Goal: Information Seeking & Learning: Learn about a topic

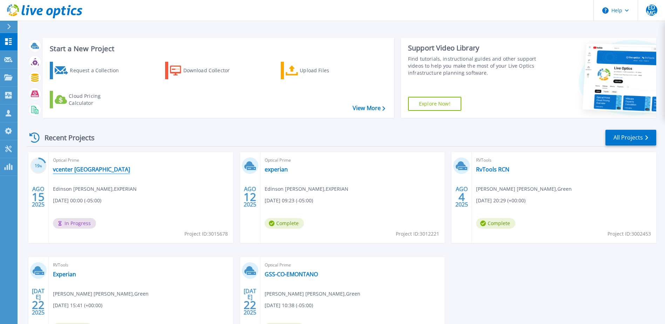
click at [87, 169] on link "vcenter [GEOGRAPHIC_DATA]" at bounding box center [91, 169] width 77 height 7
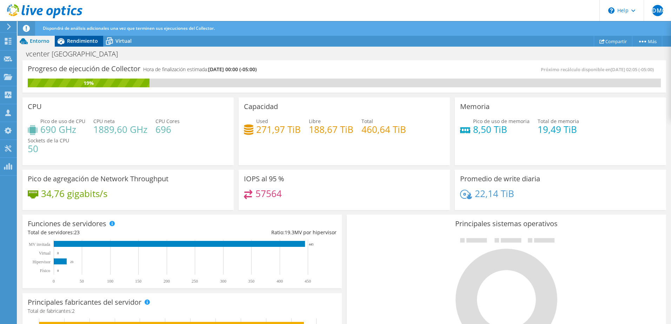
click at [67, 43] on span "Rendimiento" at bounding box center [82, 41] width 31 height 7
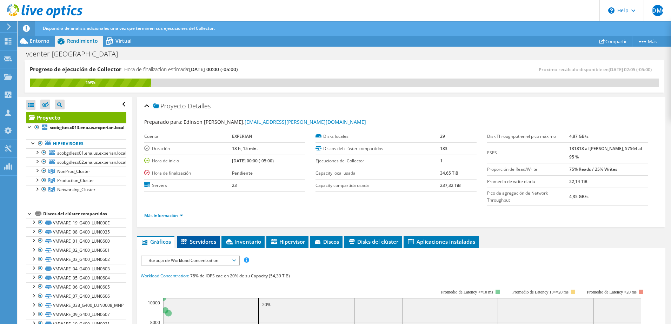
click at [198, 239] on span "Servidores" at bounding box center [198, 241] width 36 height 7
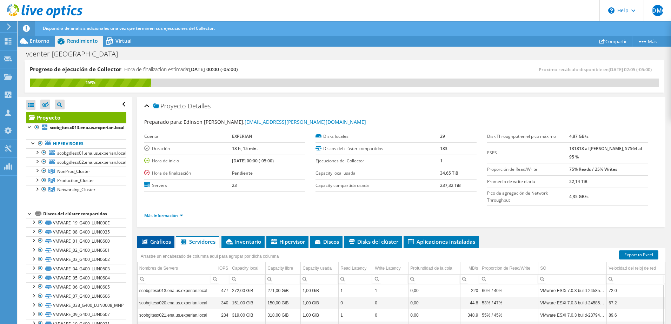
click at [164, 245] on span "Gráficos" at bounding box center [156, 241] width 30 height 7
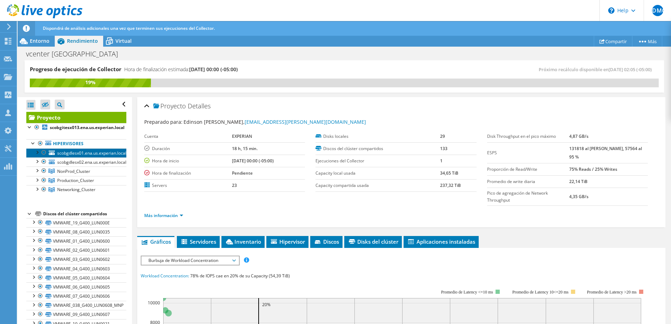
click at [68, 153] on span "scobgdlesx01.ena.us.experian.local" at bounding box center [91, 153] width 69 height 6
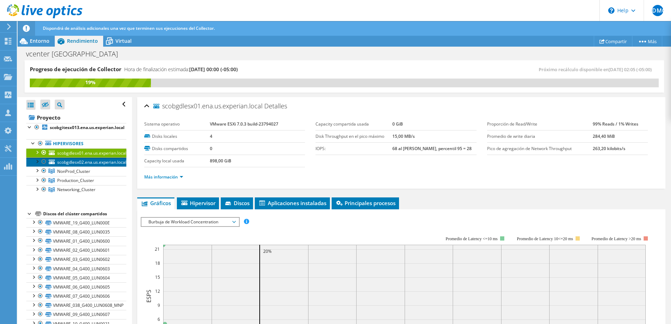
click at [71, 162] on span "scobgdlesx02.ena.us.experian.local" at bounding box center [91, 162] width 69 height 6
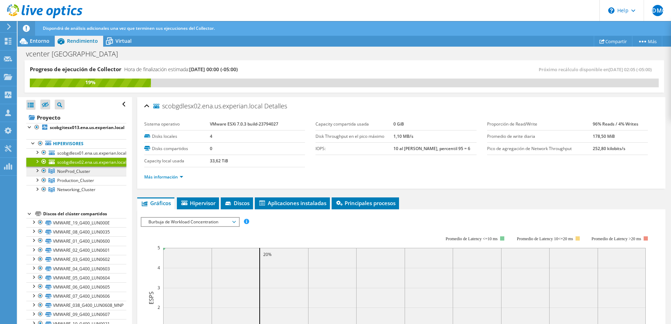
click at [70, 173] on span "NonProd_Cluster" at bounding box center [73, 171] width 33 height 6
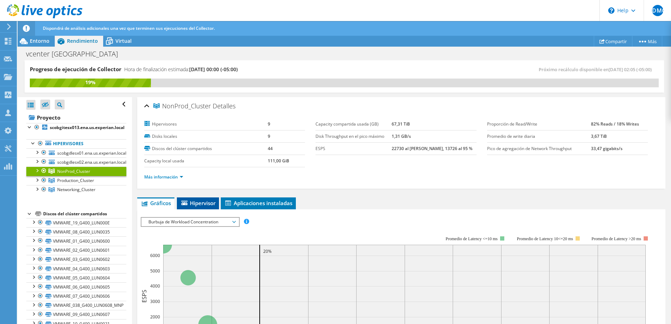
click at [200, 202] on span "Hipervisor" at bounding box center [197, 203] width 35 height 7
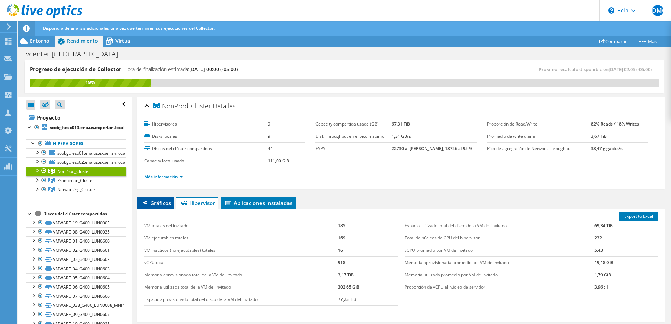
click at [169, 201] on span "Gráficos" at bounding box center [156, 203] width 30 height 7
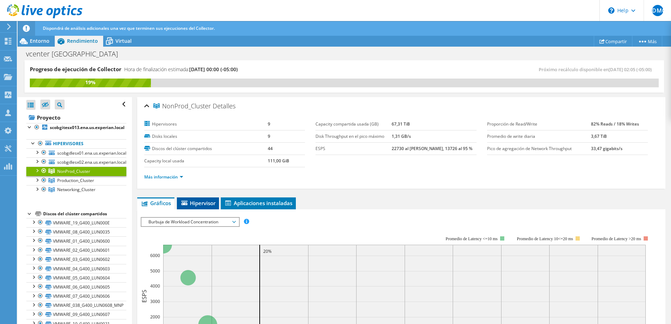
click at [214, 200] on span "Hipervisor" at bounding box center [197, 203] width 35 height 7
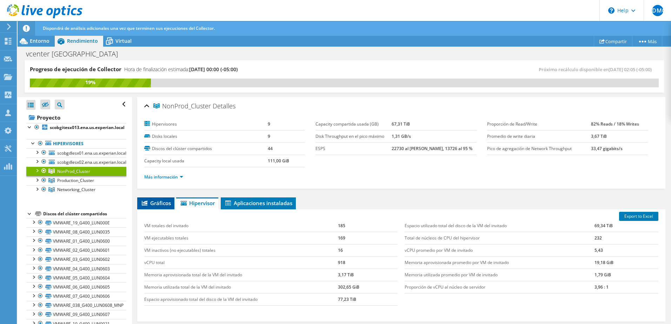
click at [163, 203] on span "Gráficos" at bounding box center [156, 203] width 30 height 7
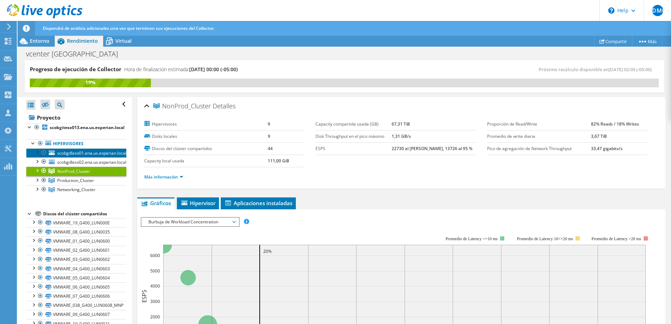
click at [73, 154] on span "scobgdlesx01.ena.us.experian.local" at bounding box center [91, 153] width 69 height 6
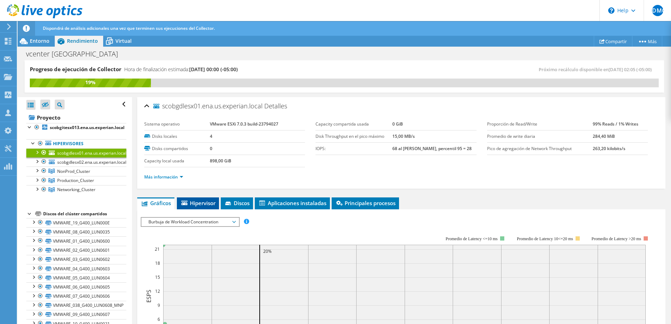
drag, startPoint x: 190, startPoint y: 201, endPoint x: 216, endPoint y: 203, distance: 26.0
click at [190, 201] on span "Hipervisor" at bounding box center [197, 203] width 35 height 7
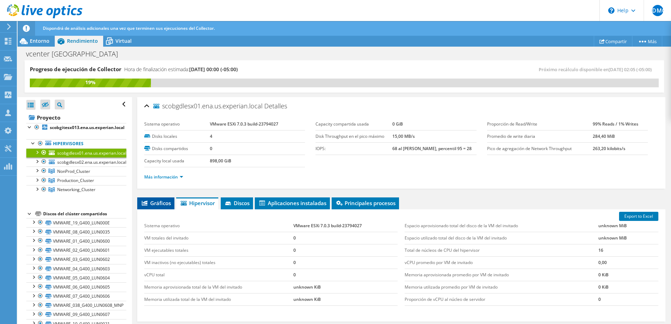
click at [155, 202] on span "Gráficos" at bounding box center [156, 203] width 30 height 7
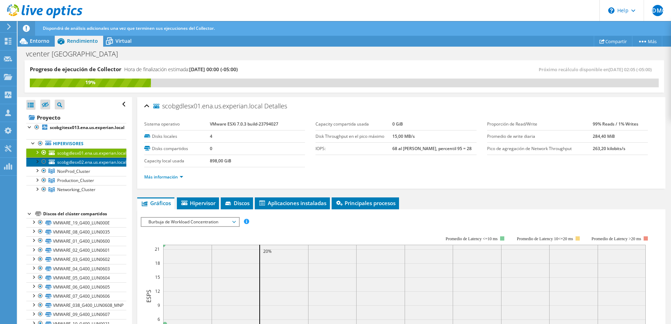
click at [84, 160] on span "scobgdlesx02.ena.us.experian.local" at bounding box center [91, 162] width 69 height 6
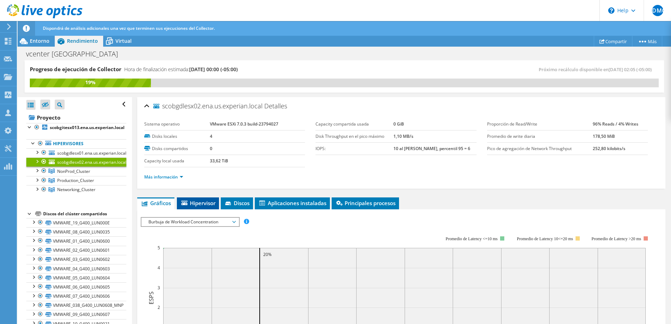
click at [192, 203] on span "Hipervisor" at bounding box center [197, 203] width 35 height 7
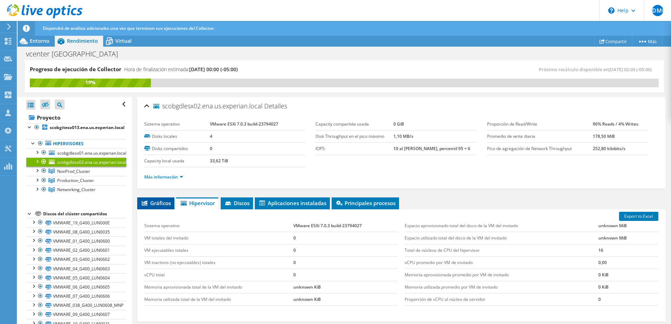
click at [165, 203] on span "Gráficos" at bounding box center [156, 203] width 30 height 7
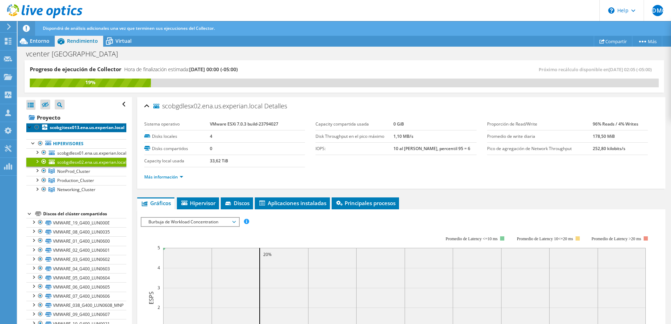
click at [74, 127] on b "scobgitesx013.ena.us.experian.local" at bounding box center [87, 127] width 75 height 6
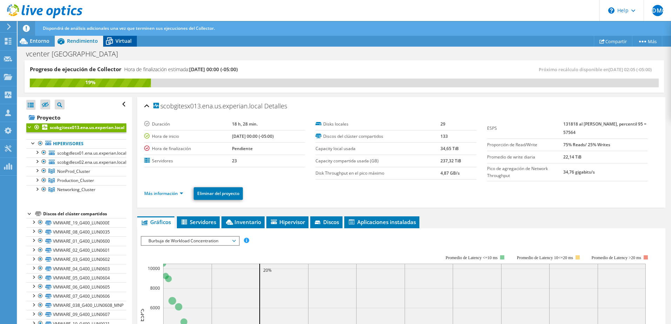
click at [124, 40] on span "Virtual" at bounding box center [123, 41] width 16 height 7
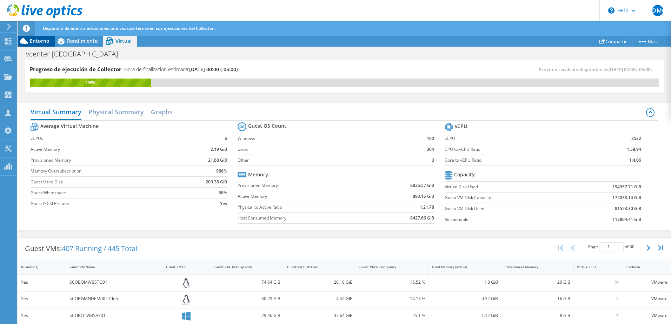
click at [43, 40] on span "Entorno" at bounding box center [40, 41] width 20 height 7
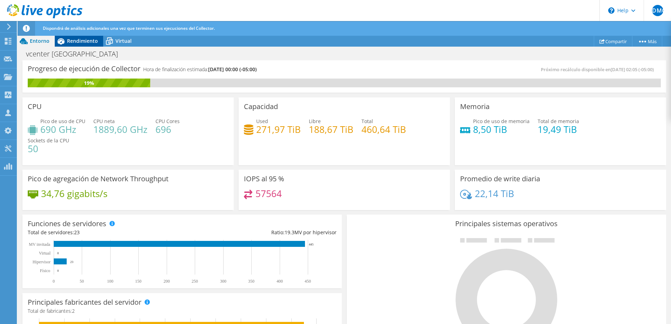
click at [93, 36] on div "Rendimiento" at bounding box center [79, 40] width 48 height 11
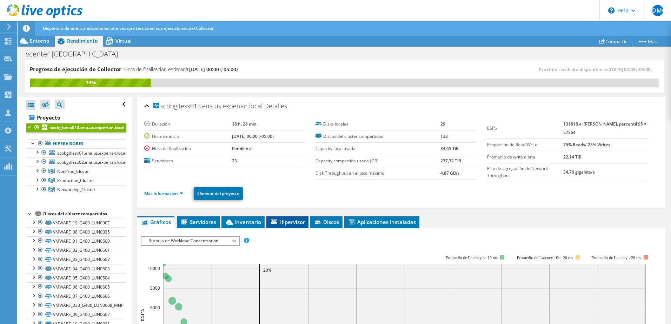
click at [292, 221] on span "Hipervisor" at bounding box center [287, 221] width 35 height 7
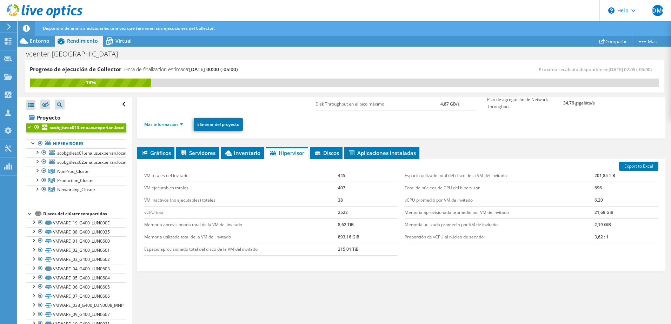
scroll to position [70, 0]
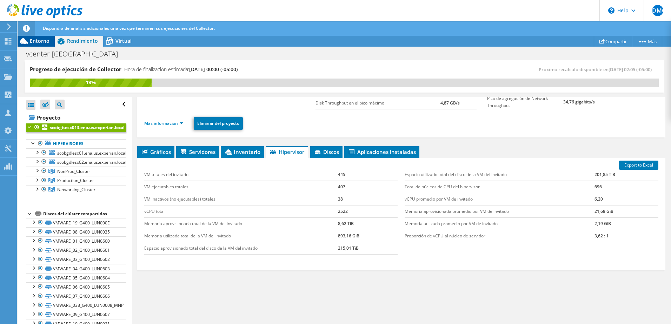
click at [42, 41] on span "Entorno" at bounding box center [40, 41] width 20 height 7
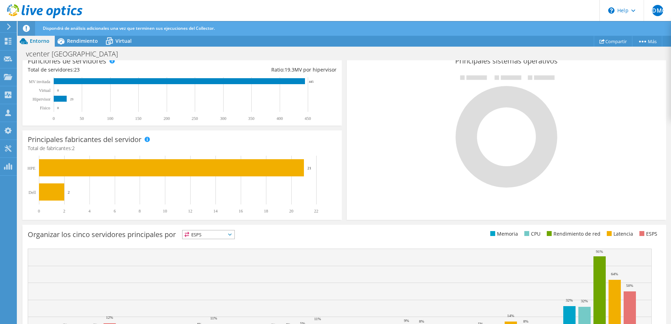
scroll to position [204, 0]
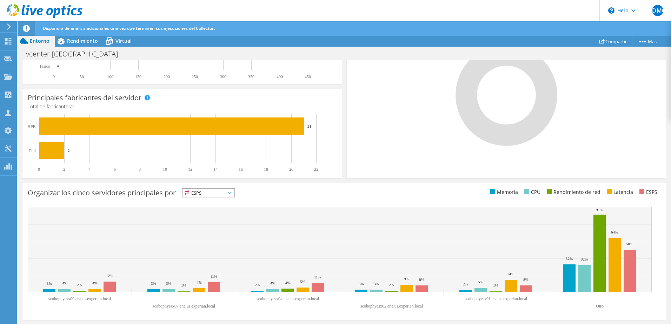
click at [209, 194] on span "ESPS" at bounding box center [208, 193] width 52 height 8
click at [211, 212] on li "Memoria" at bounding box center [208, 212] width 52 height 10
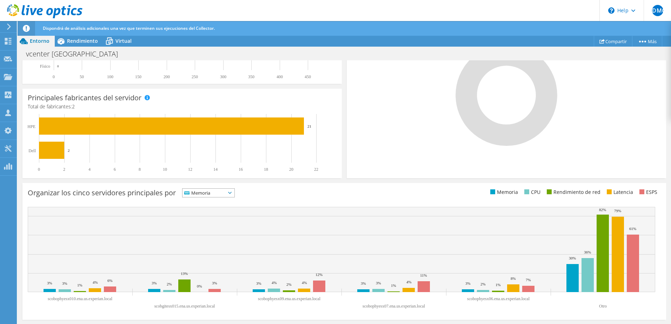
click at [234, 190] on span "Memoria" at bounding box center [208, 193] width 52 height 8
click at [224, 201] on li "ESPS" at bounding box center [208, 202] width 52 height 10
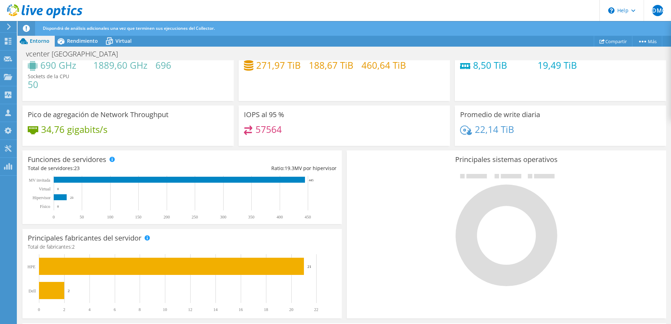
scroll to position [0, 0]
click at [67, 41] on span "Rendimiento" at bounding box center [82, 41] width 31 height 7
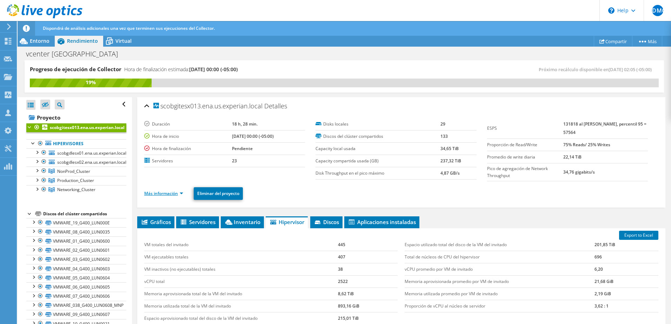
click at [183, 193] on link "Más información" at bounding box center [163, 193] width 39 height 6
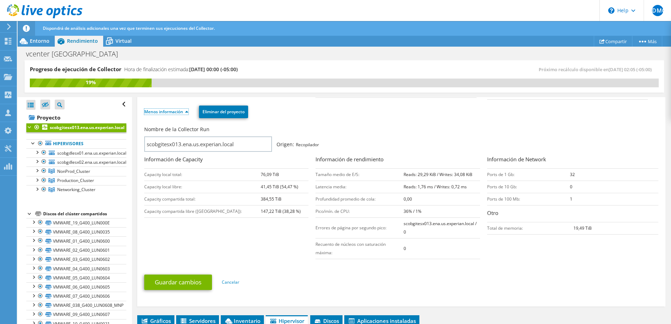
scroll to position [70, 0]
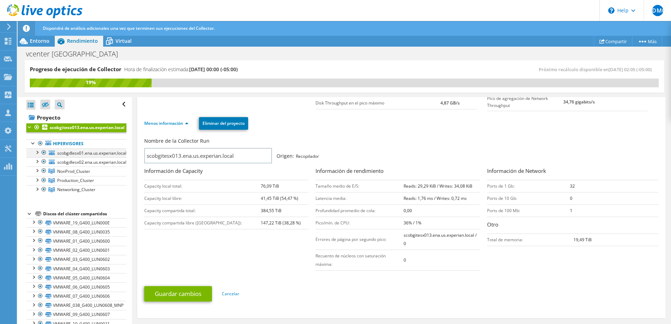
click at [34, 150] on div at bounding box center [36, 151] width 7 height 7
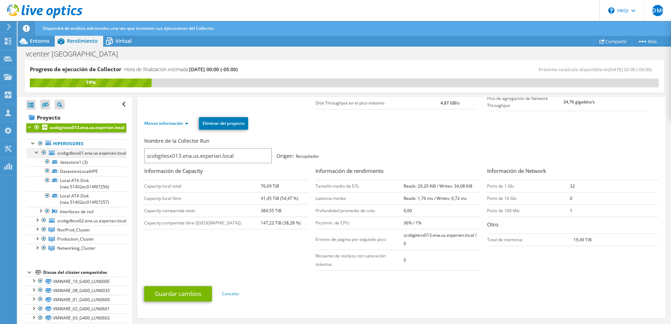
click at [36, 151] on div at bounding box center [36, 151] width 7 height 7
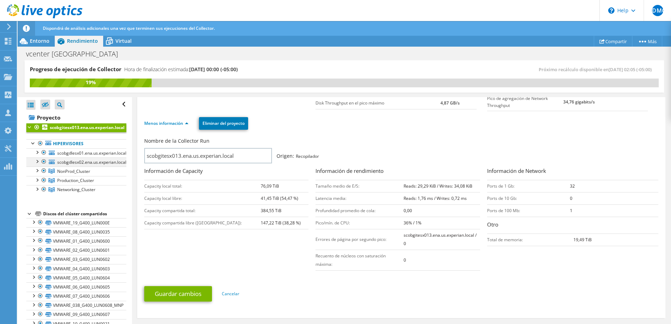
click at [37, 163] on div at bounding box center [36, 160] width 7 height 7
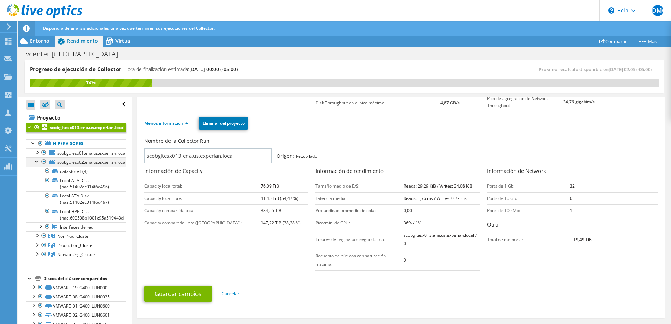
click at [37, 163] on div at bounding box center [36, 160] width 7 height 7
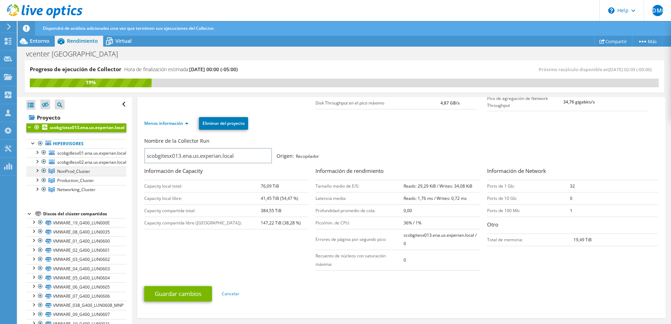
click at [37, 170] on div at bounding box center [36, 170] width 7 height 7
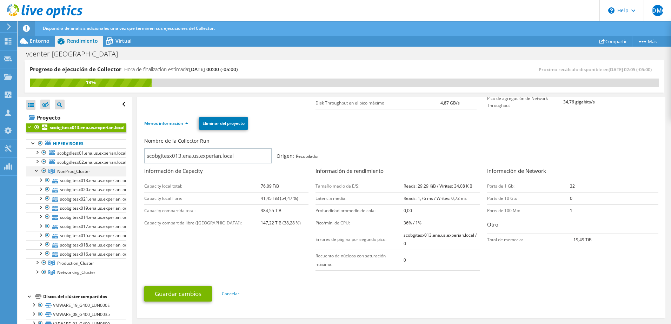
click at [37, 170] on div at bounding box center [36, 170] width 7 height 7
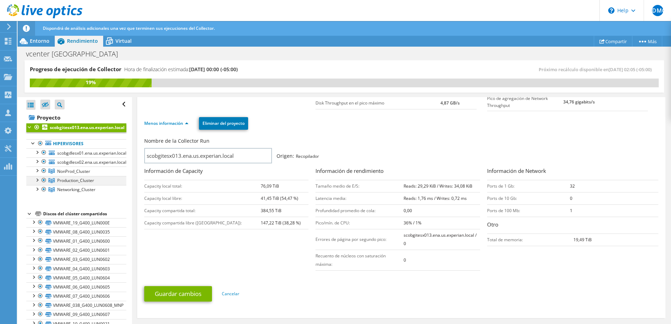
click at [39, 180] on div at bounding box center [36, 179] width 7 height 7
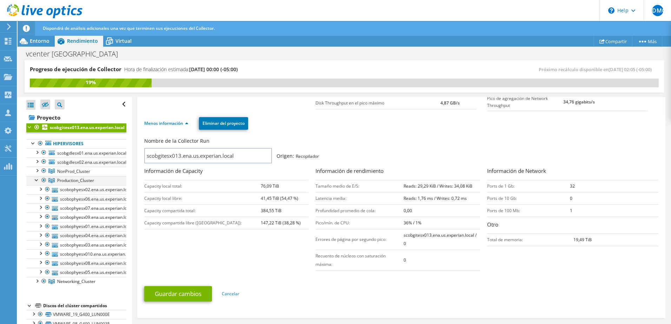
click at [39, 180] on div at bounding box center [36, 179] width 7 height 7
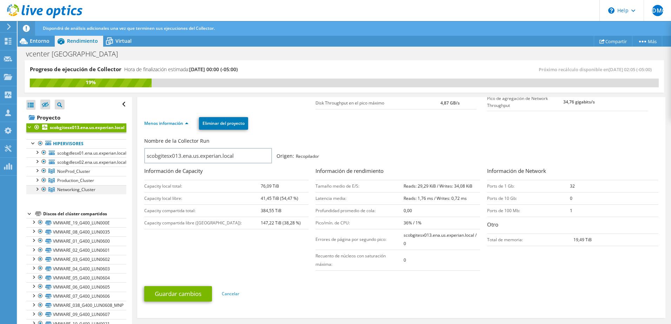
click at [37, 189] on div at bounding box center [36, 188] width 7 height 7
click at [28, 213] on div at bounding box center [29, 213] width 7 height 7
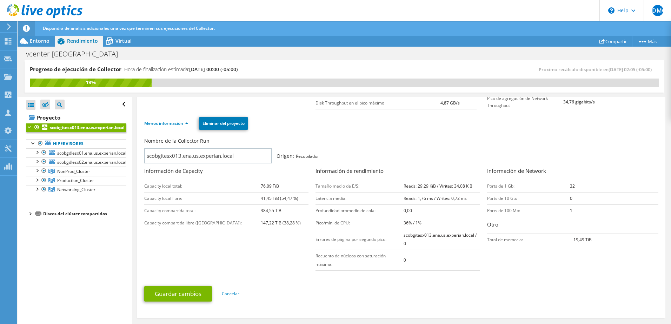
click at [28, 214] on div at bounding box center [29, 213] width 7 height 7
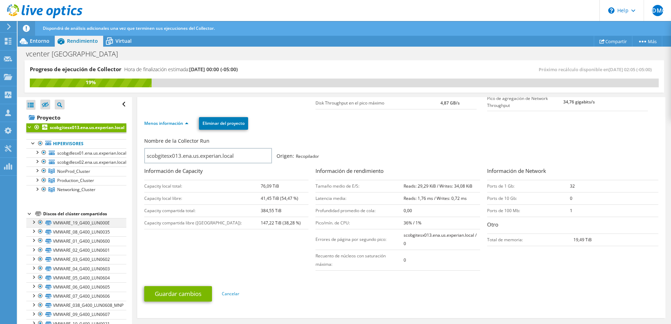
click at [35, 221] on div at bounding box center [33, 221] width 7 height 7
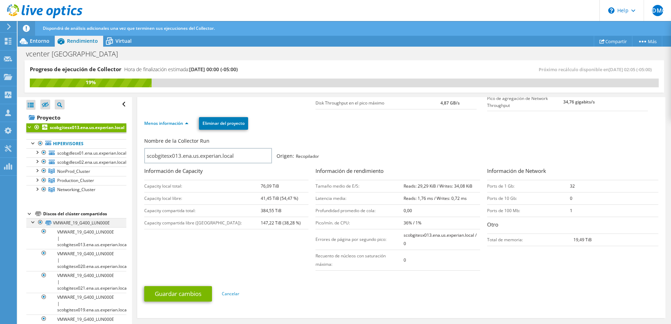
click at [35, 221] on div at bounding box center [33, 221] width 7 height 7
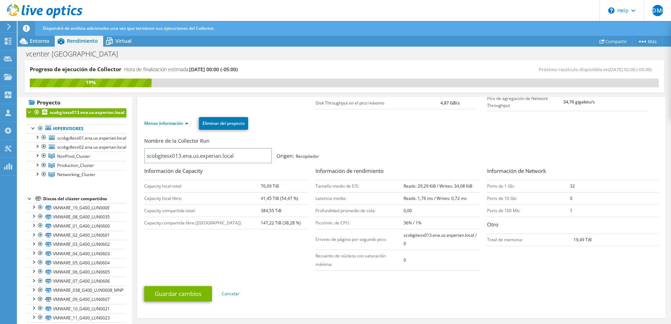
scroll to position [0, 0]
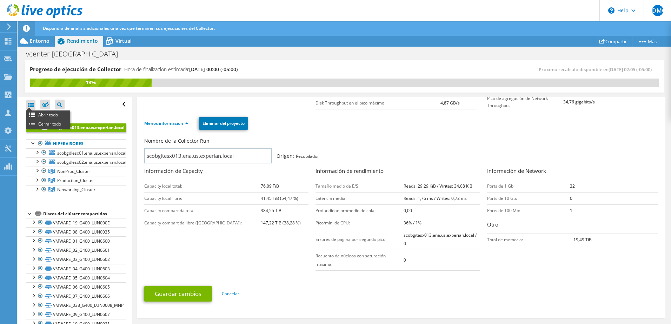
click at [31, 107] on div "Abrir todo Cerrar todo" at bounding box center [30, 105] width 9 height 10
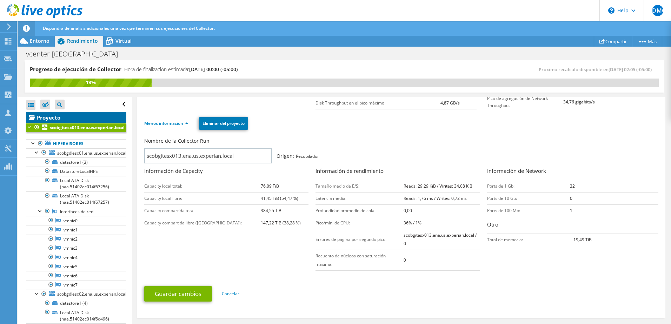
click at [41, 117] on link "Proyecto" at bounding box center [76, 117] width 100 height 11
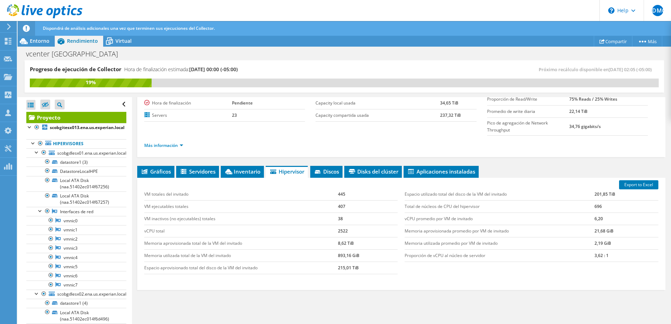
click at [31, 117] on icon at bounding box center [32, 117] width 6 height 3
click at [29, 125] on div at bounding box center [29, 126] width 7 height 7
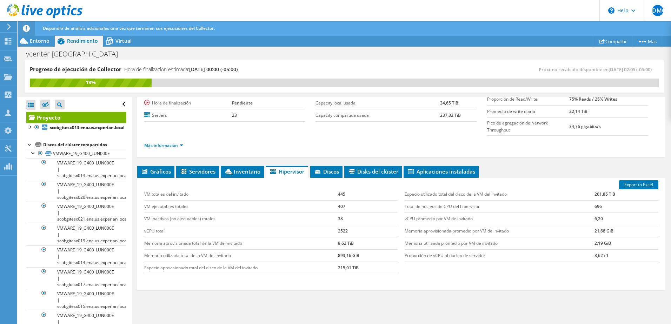
click at [28, 144] on div at bounding box center [29, 144] width 7 height 7
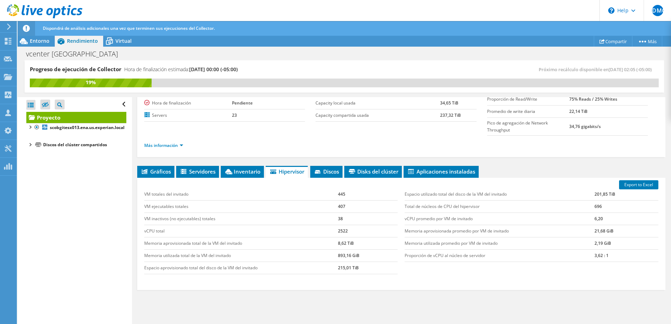
click at [39, 119] on link "Proyecto" at bounding box center [76, 117] width 100 height 11
click at [46, 105] on icon at bounding box center [45, 104] width 7 height 5
click at [0, 0] on input "checkbox" at bounding box center [0, 0] width 0 height 0
click at [46, 106] on icon at bounding box center [45, 104] width 7 height 5
click at [0, 0] on input "checkbox" at bounding box center [0, 0] width 0 height 0
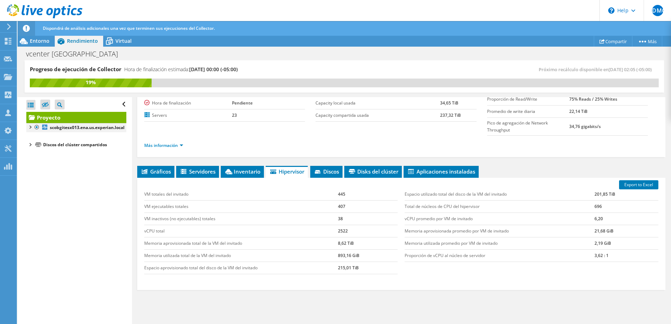
click at [31, 124] on div at bounding box center [29, 126] width 7 height 7
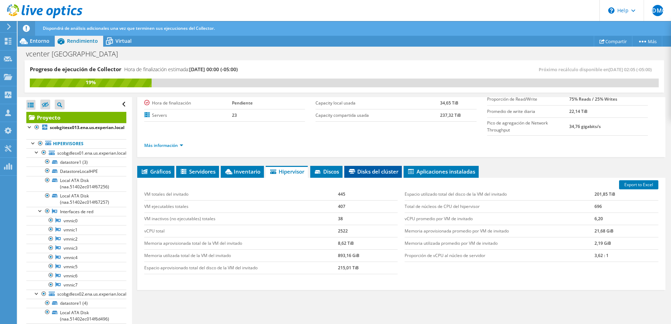
click at [380, 174] on span "Disks del clúster" at bounding box center [373, 171] width 50 height 7
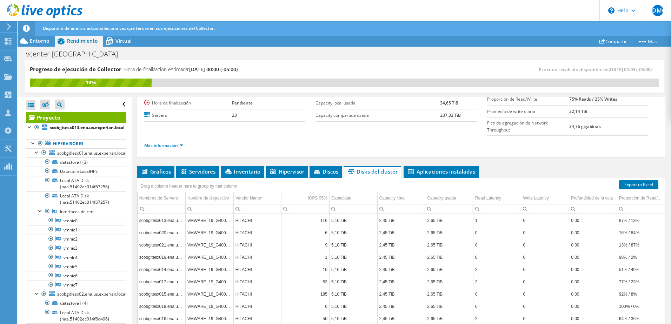
click at [400, 149] on ul "Más información" at bounding box center [401, 144] width 514 height 9
click at [464, 169] on span "Aplicaciones instaladas" at bounding box center [441, 171] width 68 height 7
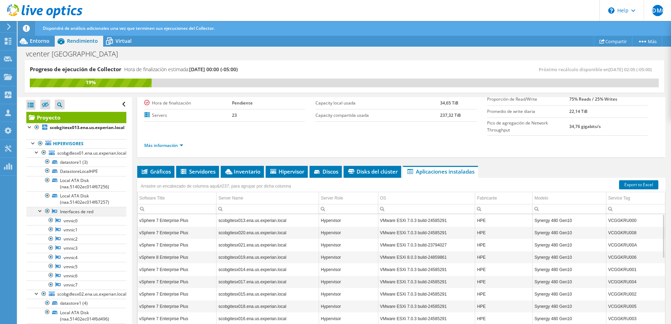
click at [40, 210] on div at bounding box center [40, 210] width 7 height 7
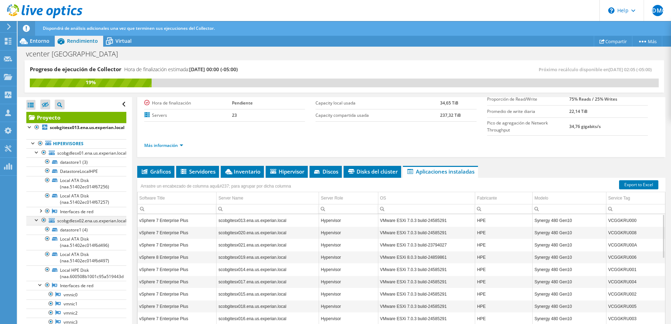
click at [35, 219] on div at bounding box center [36, 219] width 7 height 7
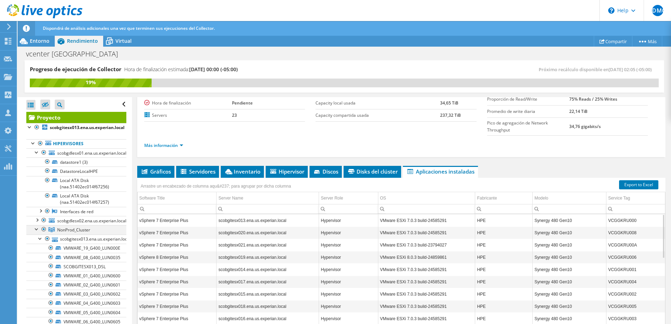
click at [35, 227] on div at bounding box center [36, 228] width 7 height 7
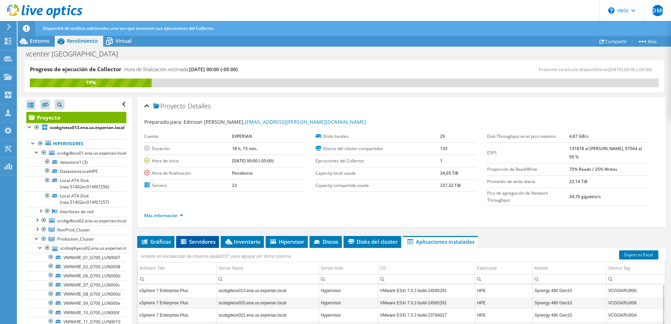
click at [183, 243] on icon at bounding box center [184, 241] width 6 height 5
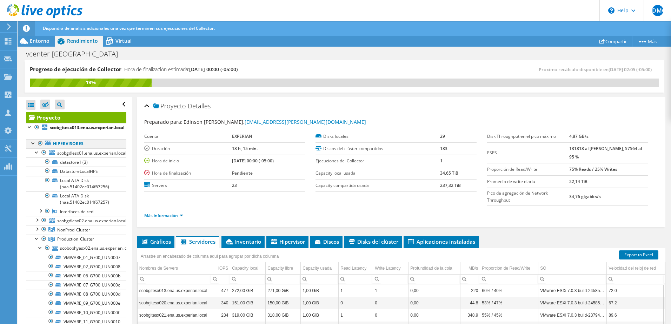
click at [32, 142] on div at bounding box center [33, 142] width 7 height 7
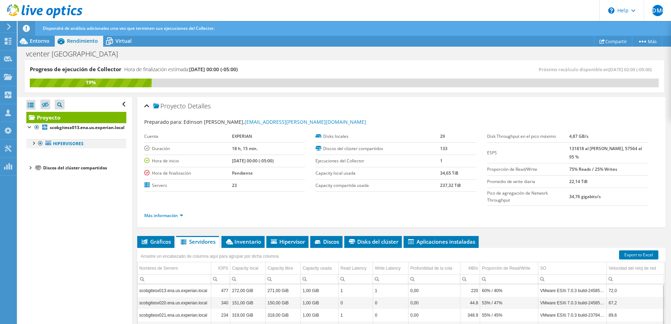
click at [33, 146] on li "Hipervisores scobgdlesx01.ena.us.experian.local datastore1 (3) DatastoreLocalHPE" at bounding box center [76, 143] width 100 height 9
click at [33, 143] on div at bounding box center [33, 142] width 7 height 7
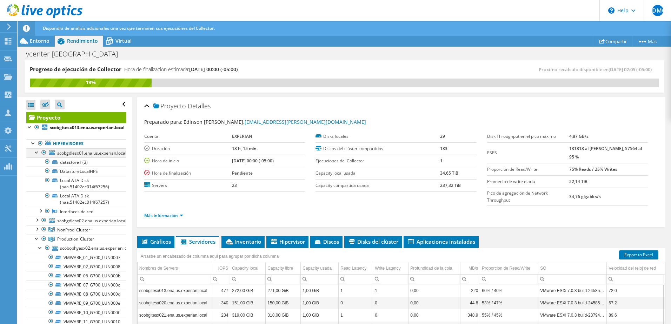
click at [36, 153] on div at bounding box center [36, 151] width 7 height 7
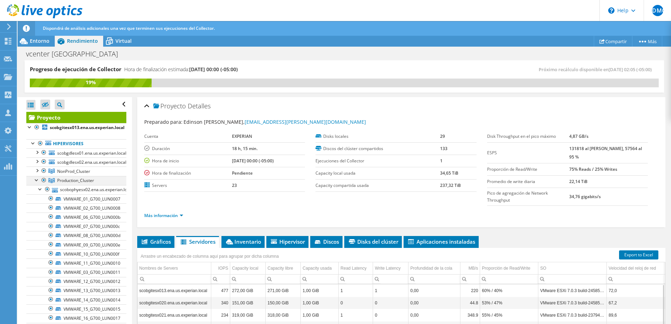
click at [37, 178] on div at bounding box center [36, 179] width 7 height 7
click at [37, 189] on div at bounding box center [36, 188] width 7 height 7
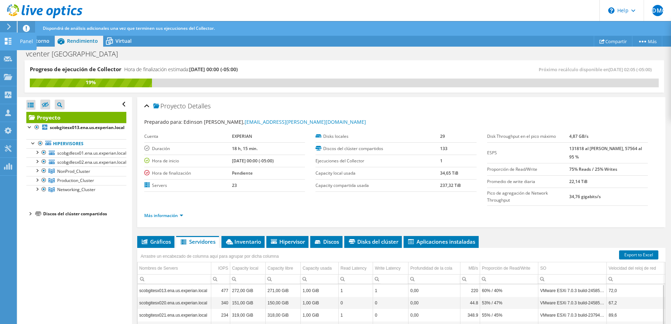
click at [20, 39] on div "Panel" at bounding box center [26, 42] width 20 height 18
